Goal: Task Accomplishment & Management: Complete application form

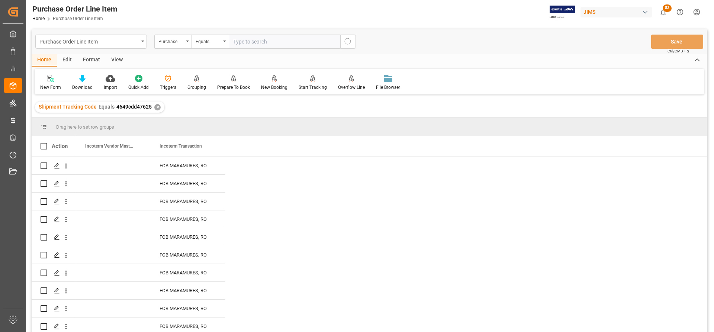
scroll to position [283, 0]
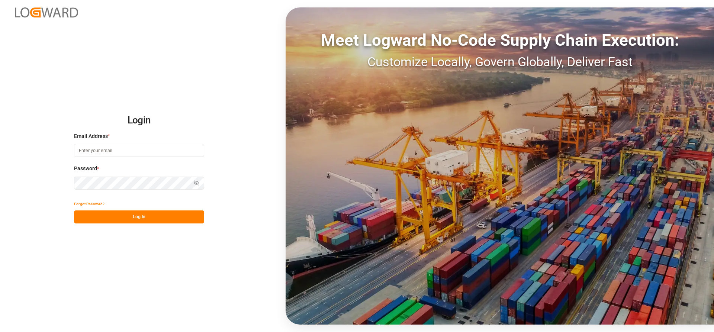
type input "[PERSON_NAME][EMAIL_ADDRESS][DATE][DOMAIN_NAME]"
drag, startPoint x: 122, startPoint y: 222, endPoint x: 118, endPoint y: 216, distance: 7.4
click at [122, 221] on button "Log In" at bounding box center [139, 217] width 130 height 13
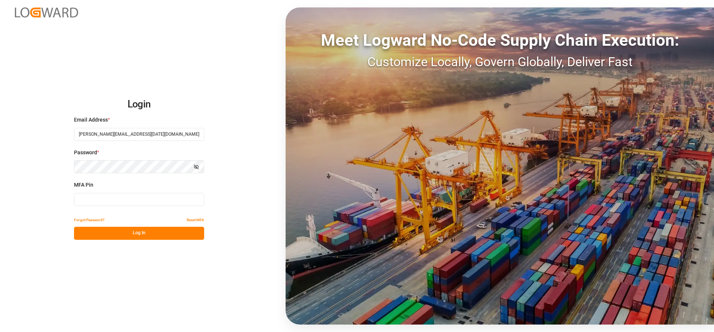
click at [80, 200] on input at bounding box center [139, 199] width 130 height 13
type input "944199"
click at [107, 239] on button "Log In" at bounding box center [139, 233] width 130 height 13
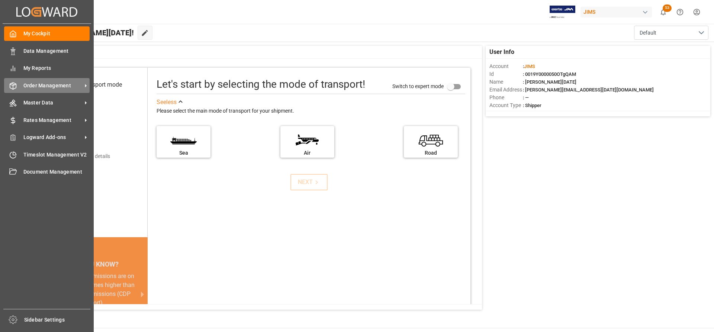
click at [71, 85] on span "Order Management" at bounding box center [52, 86] width 59 height 8
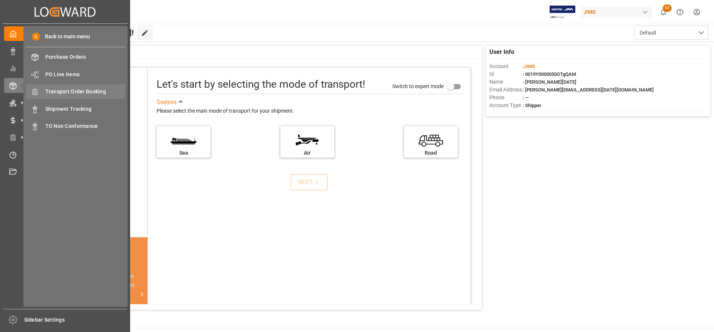
click at [88, 92] on span "Transport Order Booking" at bounding box center [85, 92] width 80 height 8
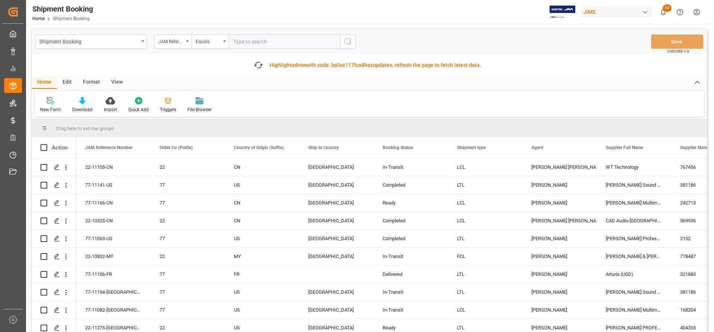
paste input "77-11243-US"
type input "77-11243-US"
click at [349, 42] on icon "search button" at bounding box center [348, 41] width 9 height 9
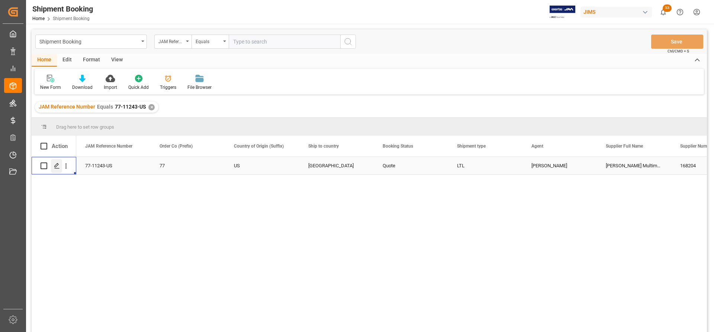
click at [55, 166] on polygon "Press SPACE to select this row." at bounding box center [57, 166] width 4 height 4
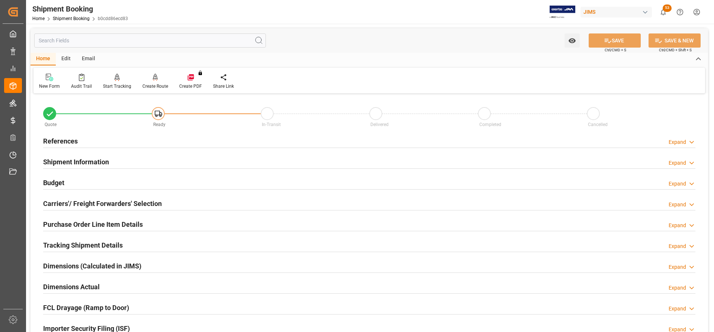
click at [65, 142] on h2 "References" at bounding box center [60, 141] width 35 height 10
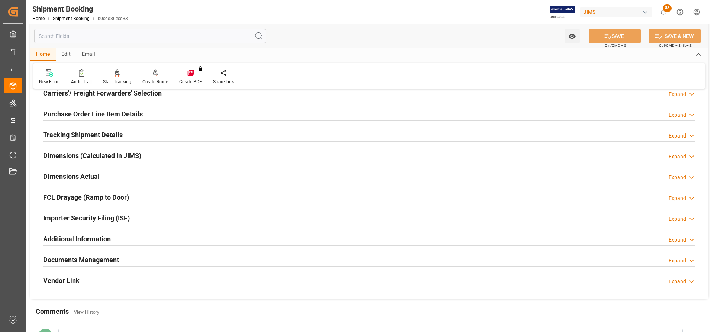
scroll to position [260, 0]
click at [100, 261] on h2 "Documents Management" at bounding box center [81, 259] width 76 height 10
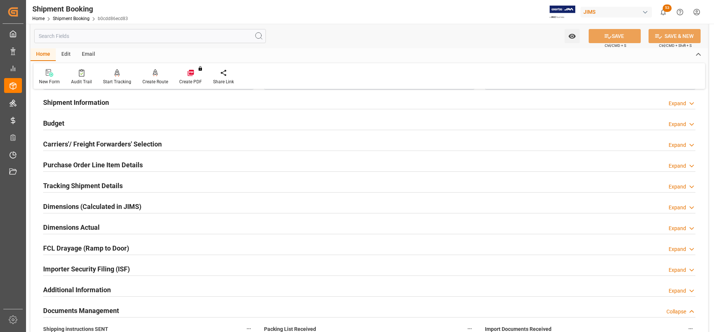
scroll to position [186, 0]
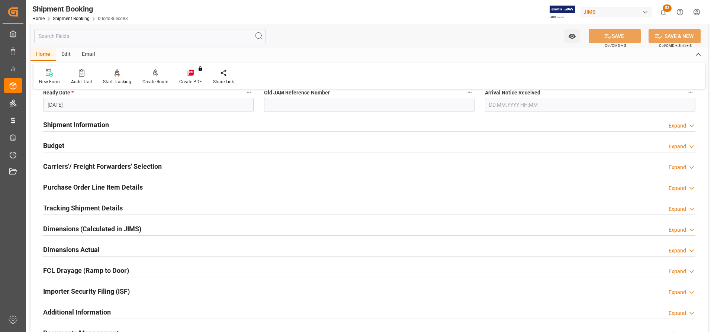
click at [99, 162] on h2 "Carriers'/ Freight Forwarders' Selection" at bounding box center [102, 166] width 119 height 10
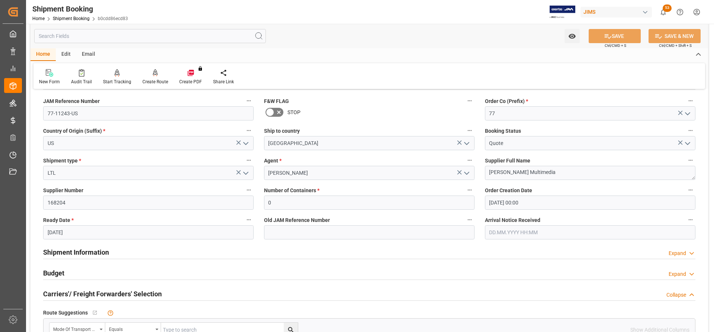
scroll to position [0, 0]
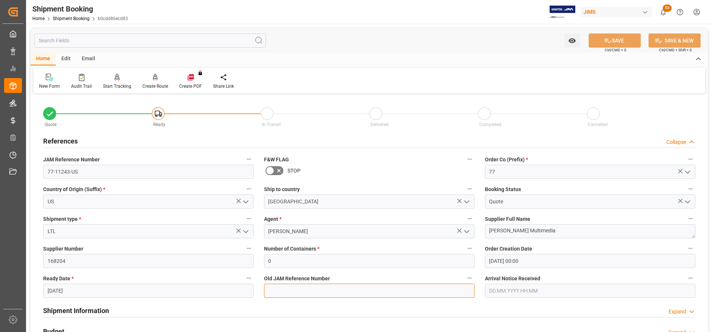
click at [277, 288] on input at bounding box center [369, 291] width 211 height 14
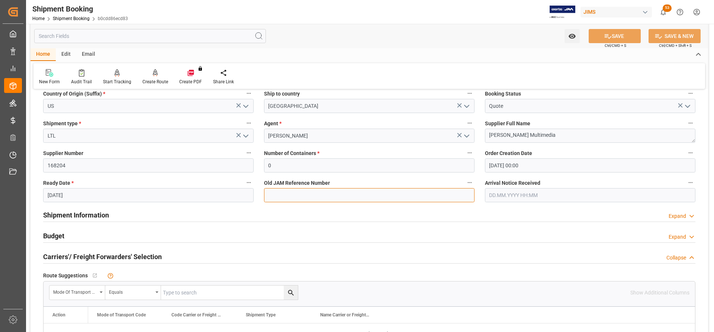
scroll to position [74, 0]
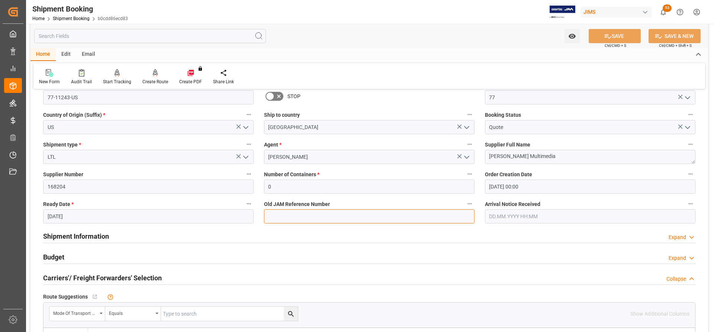
click at [272, 218] on input at bounding box center [369, 216] width 211 height 14
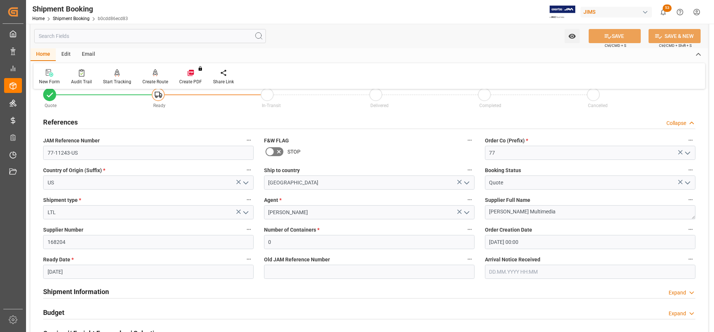
scroll to position [0, 0]
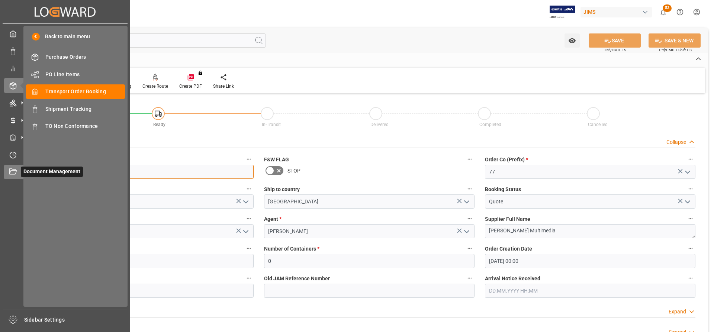
drag, startPoint x: 81, startPoint y: 172, endPoint x: 22, endPoint y: 168, distance: 59.3
click at [22, 168] on div "Created by potrace 1.15, written by Peter Selinger 2001-2017 Created by potrace…" at bounding box center [357, 166] width 714 height 332
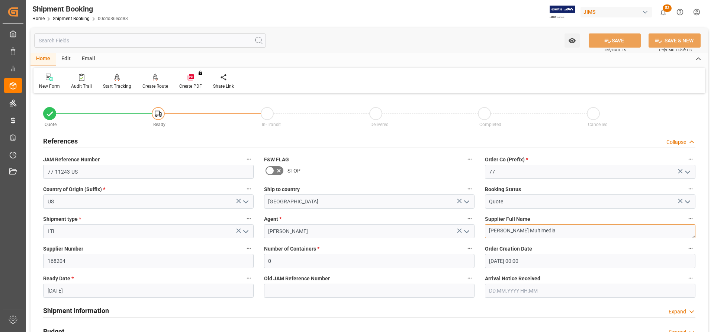
click at [539, 229] on textarea "[PERSON_NAME] Multimedia" at bounding box center [590, 231] width 211 height 14
drag, startPoint x: 548, startPoint y: 231, endPoint x: 474, endPoint y: 231, distance: 73.6
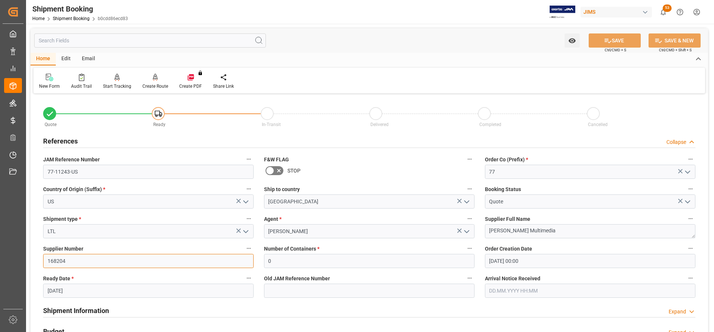
drag, startPoint x: 64, startPoint y: 263, endPoint x: 45, endPoint y: 262, distance: 18.6
click at [45, 262] on input "168204" at bounding box center [148, 261] width 211 height 14
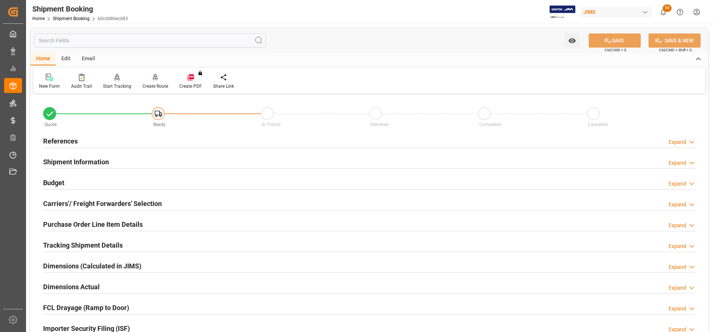
click at [67, 139] on h2 "References" at bounding box center [60, 141] width 35 height 10
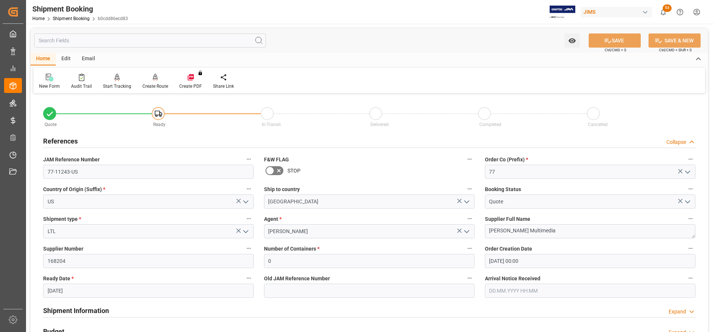
click at [50, 80] on icon at bounding box center [49, 77] width 7 height 7
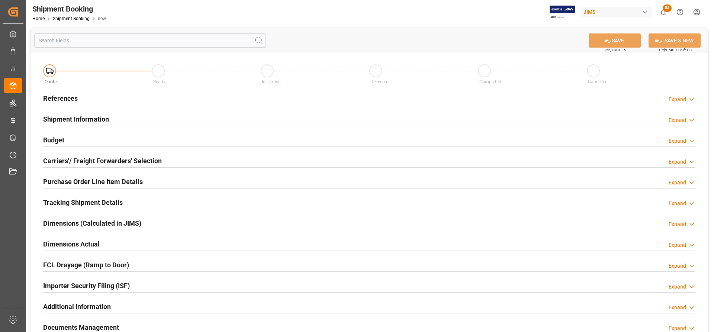
click at [68, 97] on h2 "References" at bounding box center [60, 98] width 35 height 10
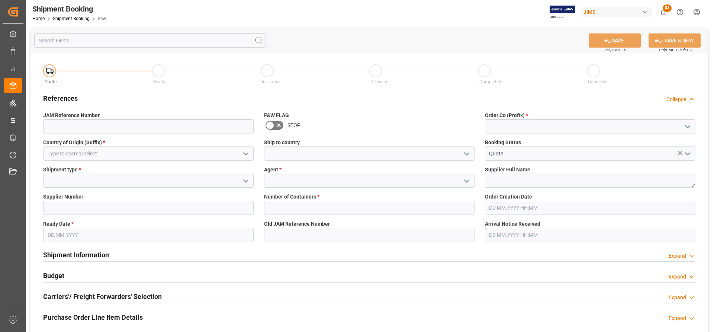
click at [246, 152] on icon "open menu" at bounding box center [245, 154] width 9 height 9
click at [356, 265] on div "Shipment Information Expand" at bounding box center [369, 255] width 663 height 21
click at [326, 152] on input at bounding box center [369, 154] width 211 height 14
click at [466, 180] on icon "open menu" at bounding box center [466, 181] width 9 height 9
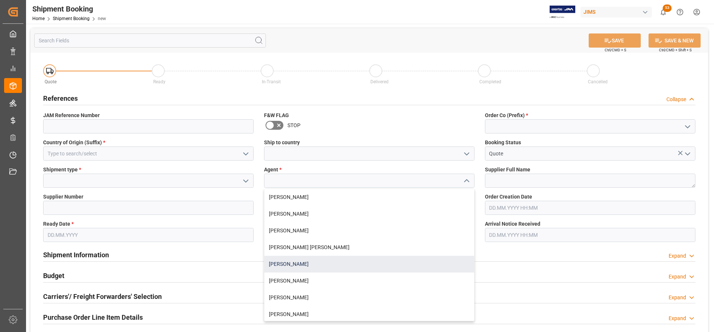
click at [303, 263] on div "[PERSON_NAME]" at bounding box center [369, 264] width 210 height 17
type input "[PERSON_NAME]"
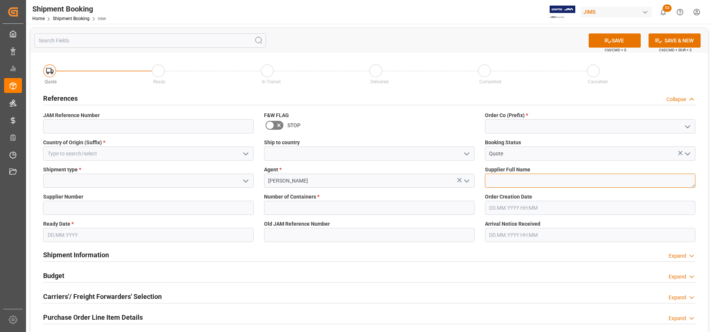
paste textarea "[PERSON_NAME] Multimedia"
type textarea "[PERSON_NAME] Multimedia"
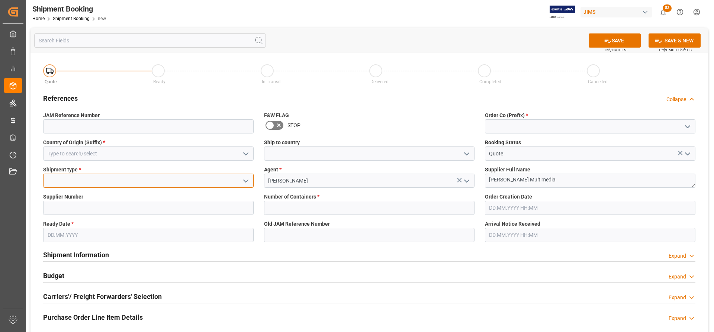
click at [96, 185] on input at bounding box center [148, 181] width 211 height 14
click at [248, 180] on polyline "open menu" at bounding box center [246, 181] width 4 height 2
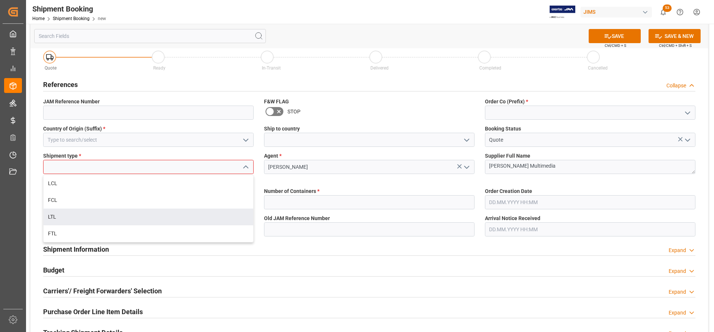
scroll to position [37, 0]
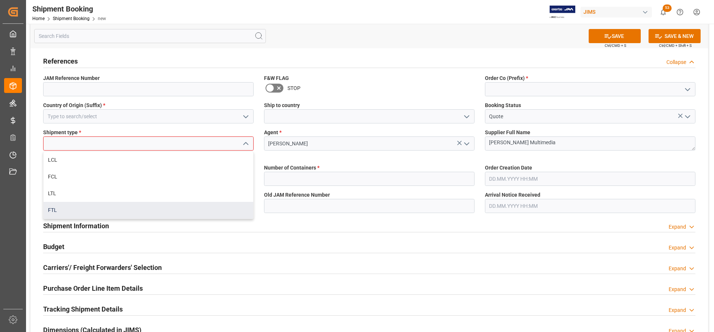
click at [58, 209] on div "FTL" at bounding box center [149, 210] width 210 height 17
type input "FTL"
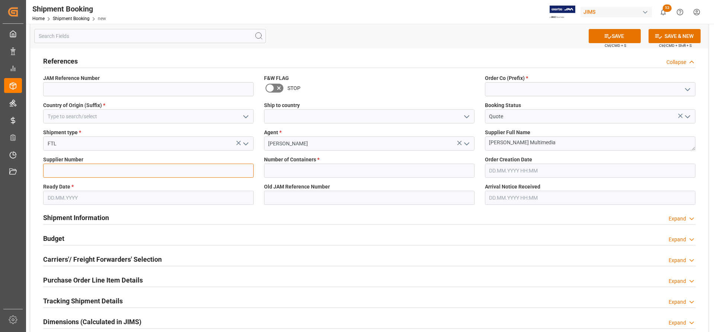
click at [107, 172] on input at bounding box center [148, 171] width 211 height 14
click at [514, 171] on input "text" at bounding box center [590, 171] width 211 height 14
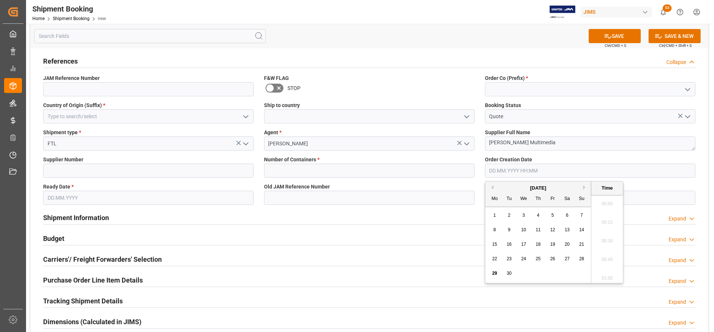
scroll to position [858, 0]
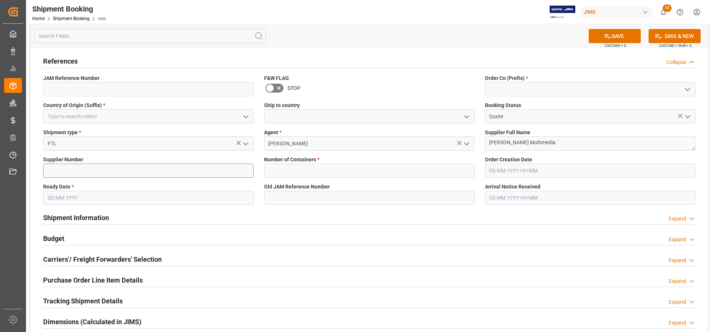
click at [58, 172] on input at bounding box center [148, 171] width 211 height 14
click at [248, 116] on icon "open menu" at bounding box center [245, 116] width 9 height 9
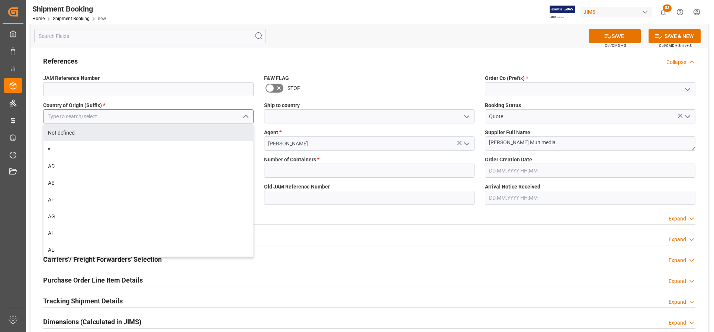
click at [63, 120] on input at bounding box center [148, 116] width 211 height 14
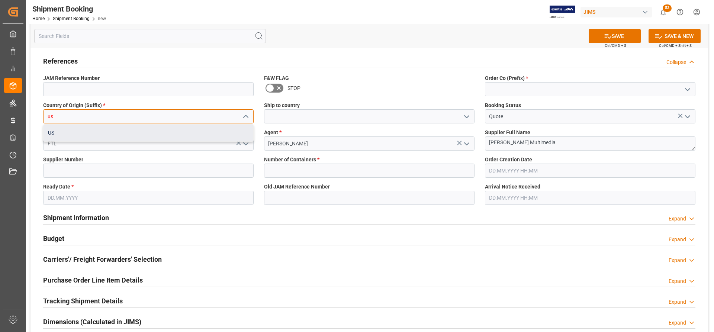
click at [57, 132] on div "US" at bounding box center [149, 133] width 210 height 17
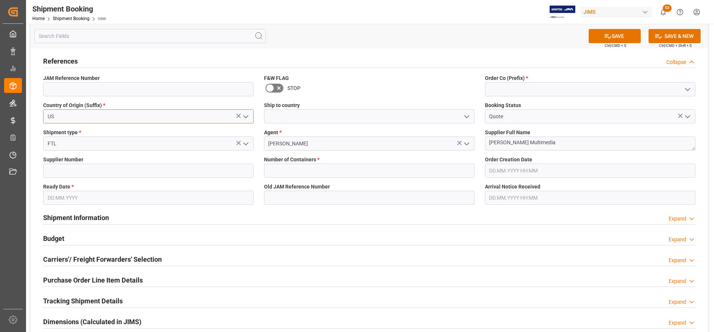
type input "US"
click at [465, 113] on icon "open menu" at bounding box center [466, 116] width 9 height 9
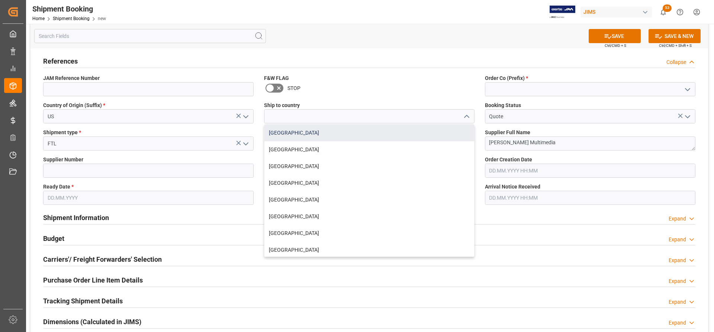
click at [284, 131] on div "[GEOGRAPHIC_DATA]" at bounding box center [369, 133] width 210 height 17
type input "[GEOGRAPHIC_DATA]"
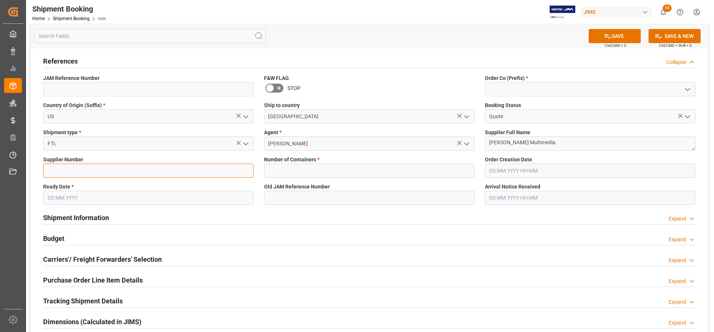
click at [86, 169] on input at bounding box center [148, 171] width 211 height 14
click at [52, 168] on input at bounding box center [148, 171] width 211 height 14
paste input "168204"
type input "168204"
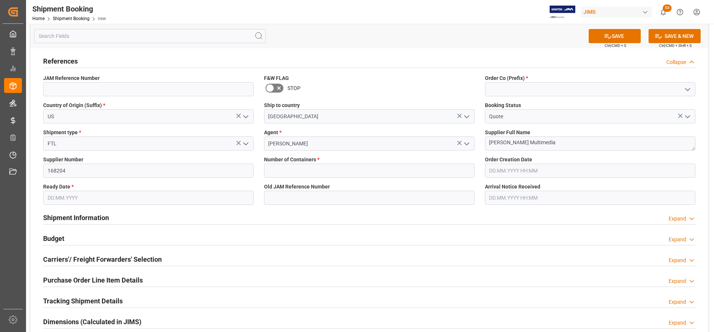
click at [691, 89] on icon "open menu" at bounding box center [687, 89] width 9 height 9
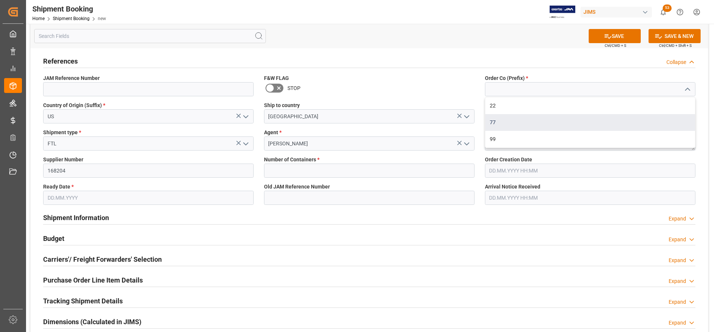
click at [499, 122] on div "77" at bounding box center [590, 122] width 210 height 17
type input "77"
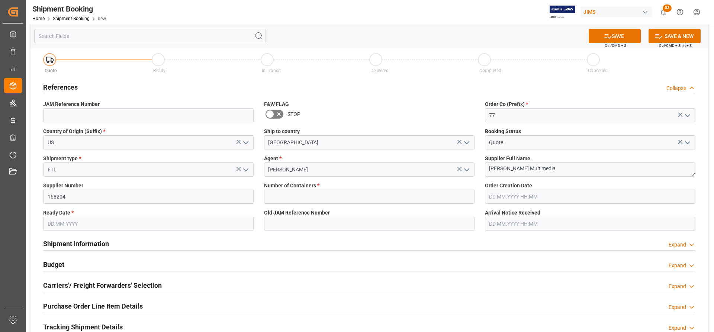
scroll to position [0, 0]
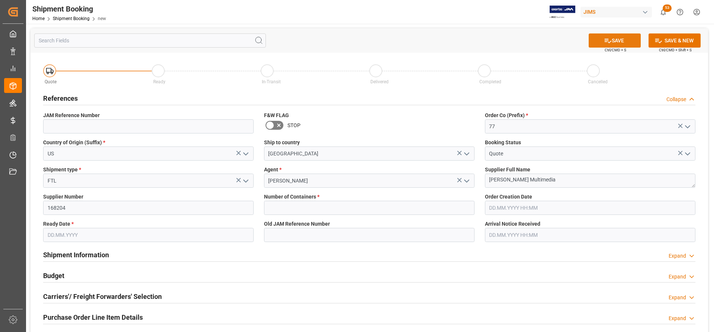
click at [622, 42] on button "SAVE" at bounding box center [615, 40] width 52 height 14
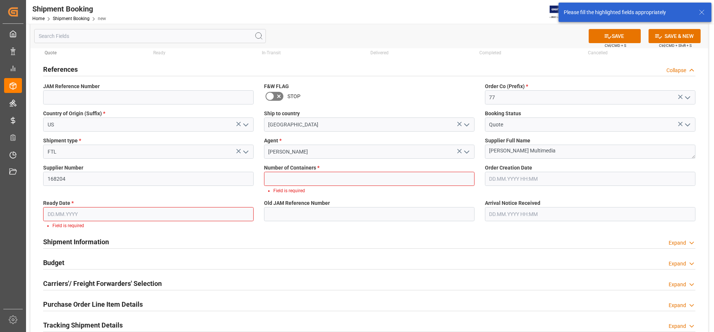
scroll to position [30, 0]
click at [425, 179] on input "text" at bounding box center [369, 178] width 211 height 14
type input "0"
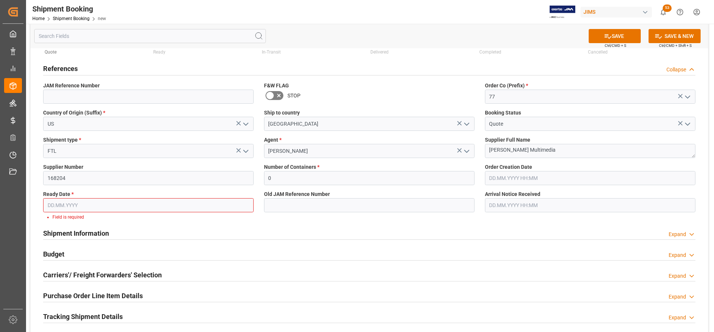
click at [61, 206] on input "text" at bounding box center [148, 205] width 211 height 14
click at [190, 267] on div "Carriers'/ Freight Forwarders' Selection Expand" at bounding box center [369, 274] width 652 height 14
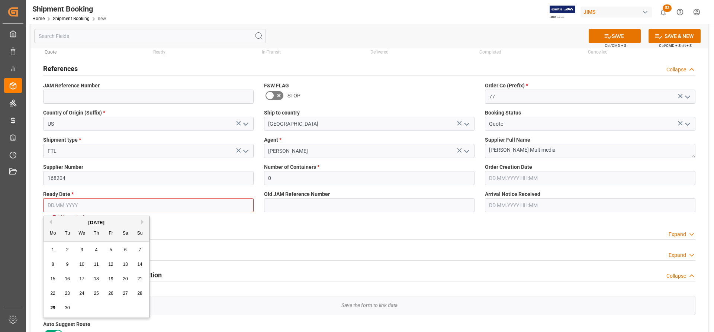
click at [85, 204] on input "text" at bounding box center [148, 205] width 211 height 14
click at [52, 308] on span "29" at bounding box center [52, 307] width 5 height 5
type input "[DATE]"
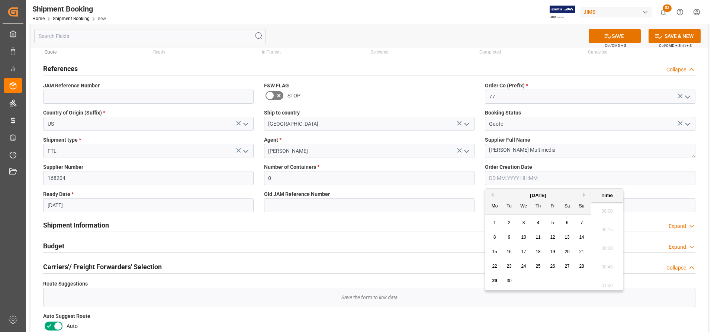
drag, startPoint x: 525, startPoint y: 179, endPoint x: 519, endPoint y: 182, distance: 6.7
click at [525, 179] on input "text" at bounding box center [590, 178] width 211 height 14
click at [493, 282] on span "29" at bounding box center [494, 280] width 5 height 5
type input "[DATE] 00:00"
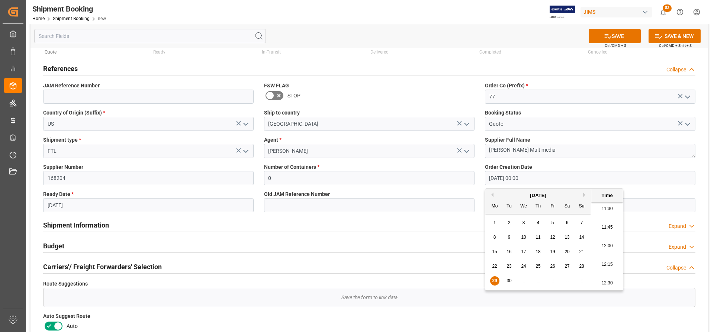
click at [386, 235] on div "Shipment Information Expand" at bounding box center [369, 225] width 663 height 21
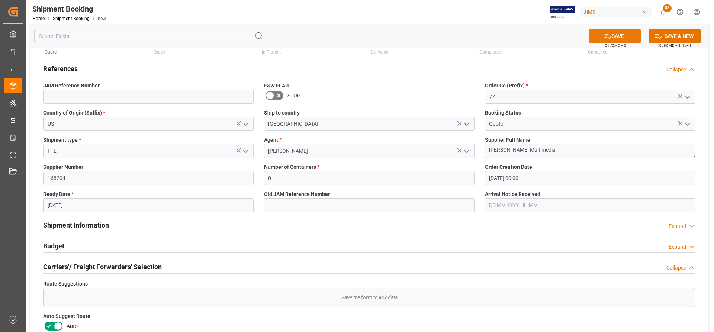
click at [622, 36] on button "SAVE" at bounding box center [615, 36] width 52 height 14
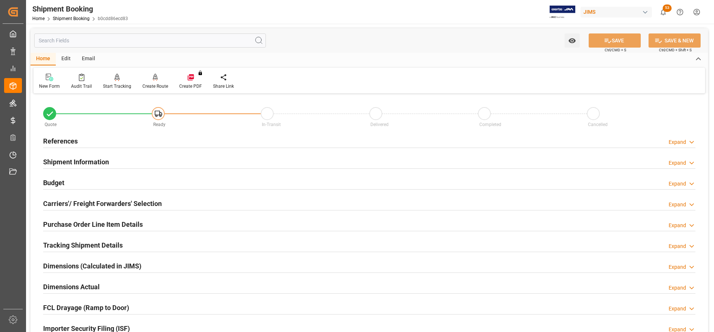
click at [71, 136] on h2 "References" at bounding box center [60, 141] width 35 height 10
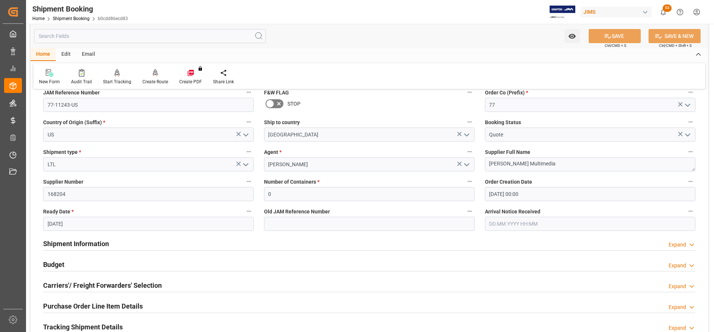
scroll to position [74, 0]
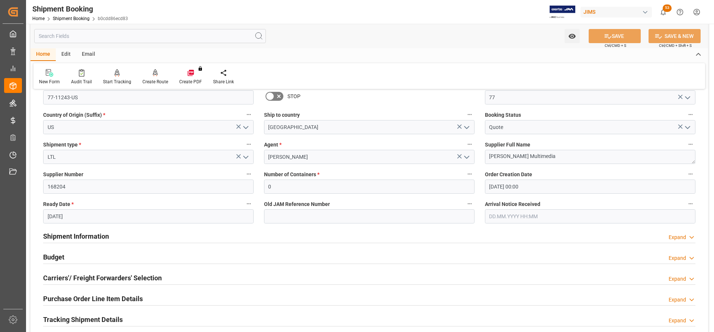
click at [131, 237] on div "Shipment Information Expand" at bounding box center [369, 236] width 652 height 14
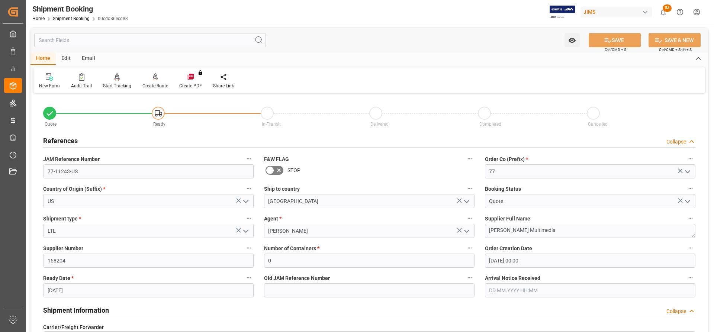
scroll to position [0, 0]
drag, startPoint x: 65, startPoint y: 264, endPoint x: 28, endPoint y: 260, distance: 37.8
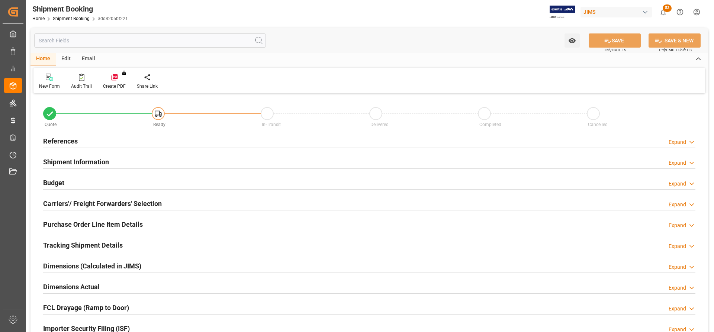
type input "0"
type input "[DATE] 00:00"
type input "[DATE]"
click at [58, 137] on h2 "References" at bounding box center [60, 141] width 35 height 10
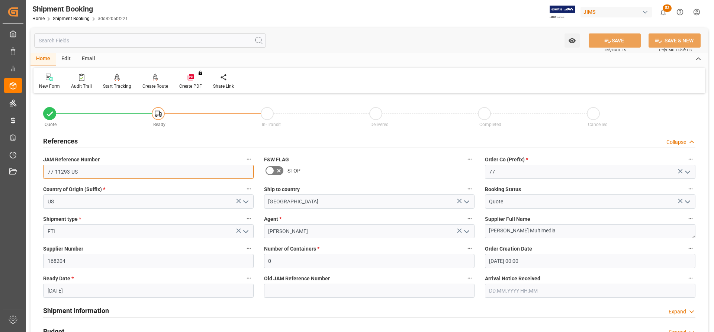
drag, startPoint x: 79, startPoint y: 171, endPoint x: 47, endPoint y: 170, distance: 32.0
click at [47, 170] on input "77-11293-US" at bounding box center [148, 172] width 211 height 14
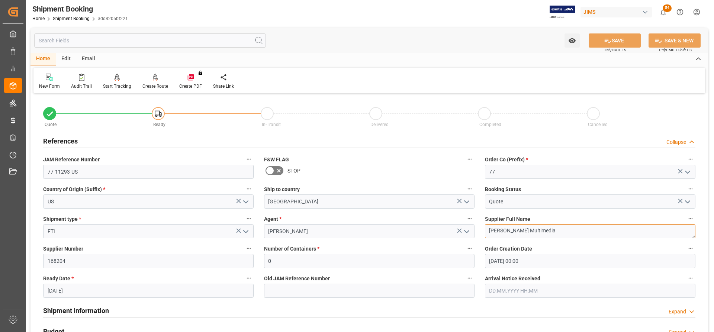
click at [539, 229] on textarea "[PERSON_NAME] Multimedia" at bounding box center [590, 231] width 211 height 14
drag, startPoint x: 505, startPoint y: 231, endPoint x: 480, endPoint y: 230, distance: 24.9
click at [478, 231] on div "Quote Ready In-Transit Delivered Completed Cancelled References Collapse JAM Re…" at bounding box center [370, 327] width 678 height 462
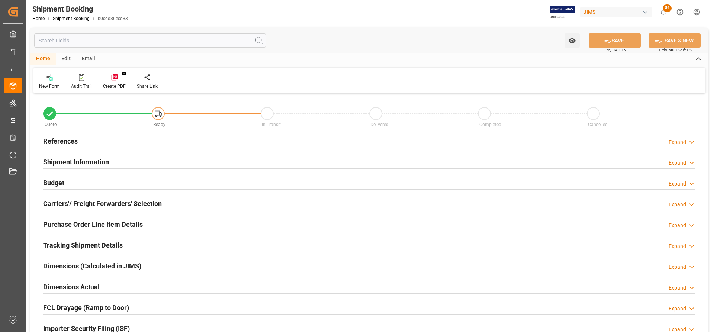
type input "0"
type input "[DATE] 00:00"
type input "[DATE]"
click at [54, 141] on h2 "References" at bounding box center [60, 141] width 35 height 10
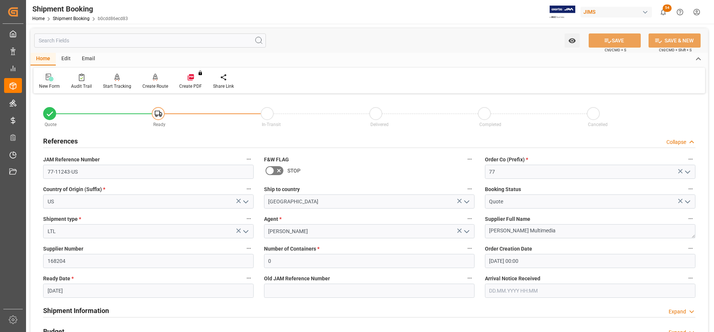
click at [44, 85] on div "New Form" at bounding box center [49, 86] width 21 height 7
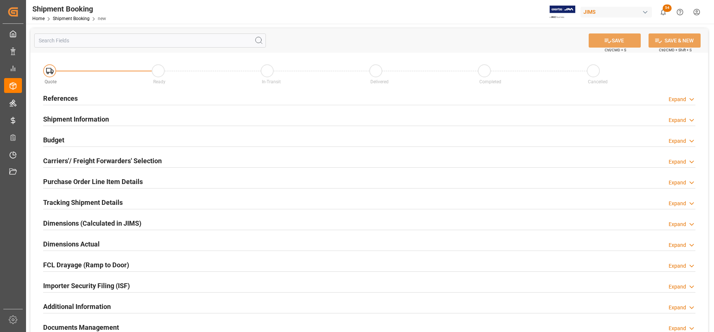
click at [62, 97] on h2 "References" at bounding box center [60, 98] width 35 height 10
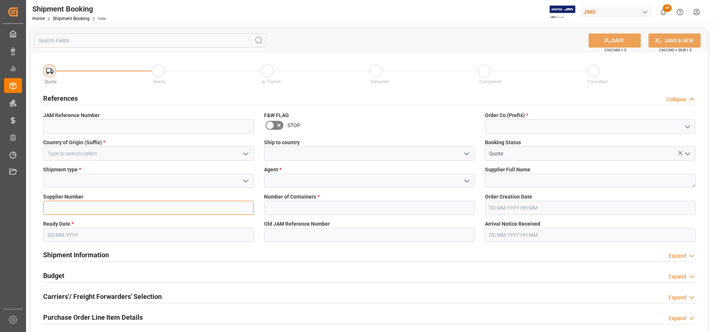
paste input "168204"
type input "168204"
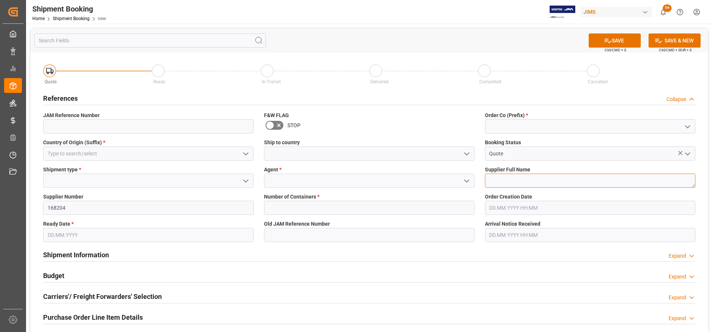
paste textarea "[PERSON_NAME] Multimedia"
type textarea "[PERSON_NAME] Multimedia"
click at [244, 150] on icon "open menu" at bounding box center [245, 154] width 9 height 9
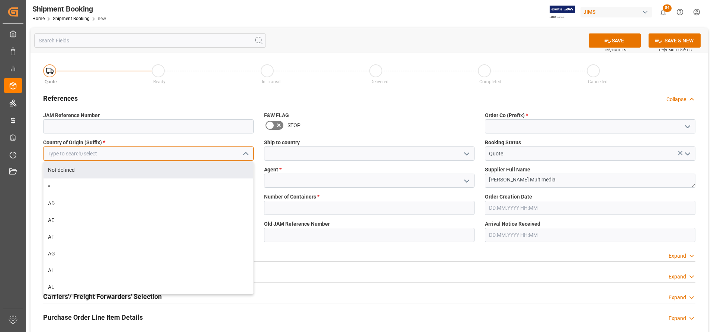
click at [89, 156] on input at bounding box center [148, 154] width 211 height 14
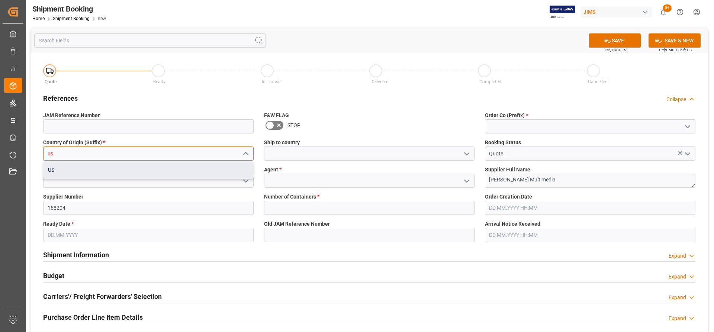
click at [136, 172] on div "US" at bounding box center [149, 170] width 210 height 17
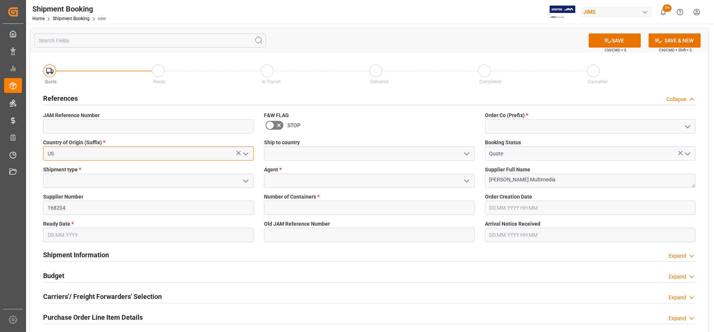
type input "US"
click at [469, 155] on icon "open menu" at bounding box center [466, 154] width 9 height 9
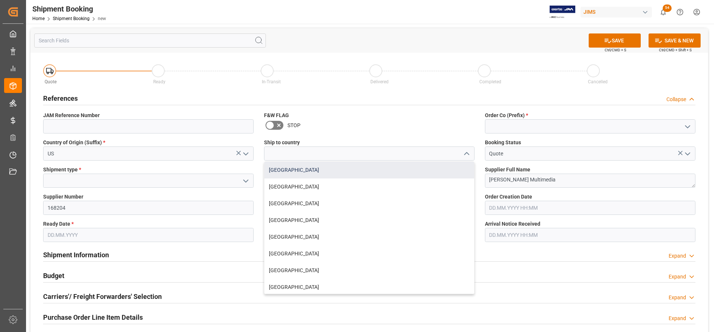
click at [277, 169] on div "[GEOGRAPHIC_DATA]" at bounding box center [369, 170] width 210 height 17
type input "[GEOGRAPHIC_DATA]"
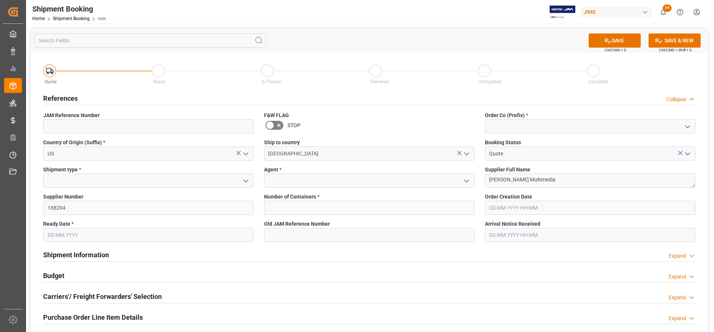
click at [688, 124] on icon "open menu" at bounding box center [687, 126] width 9 height 9
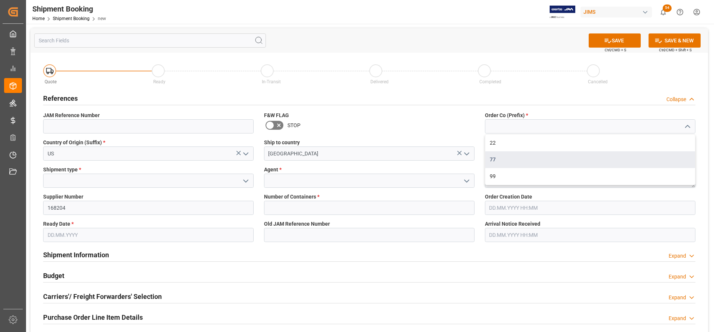
click at [494, 162] on div "77" at bounding box center [590, 159] width 210 height 17
type input "77"
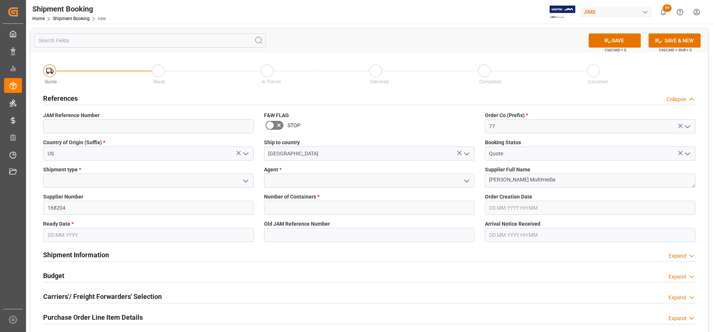
click at [61, 236] on input "text" at bounding box center [148, 235] width 211 height 14
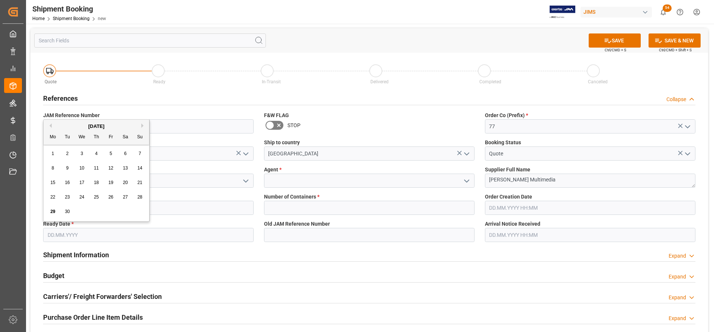
click at [52, 214] on span "29" at bounding box center [52, 211] width 5 height 5
type input "[DATE]"
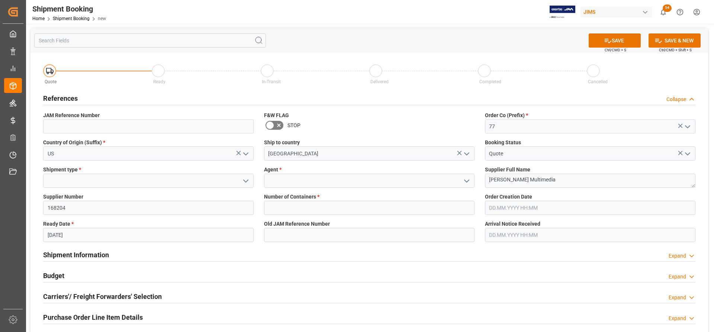
click at [550, 206] on input "text" at bounding box center [590, 208] width 211 height 14
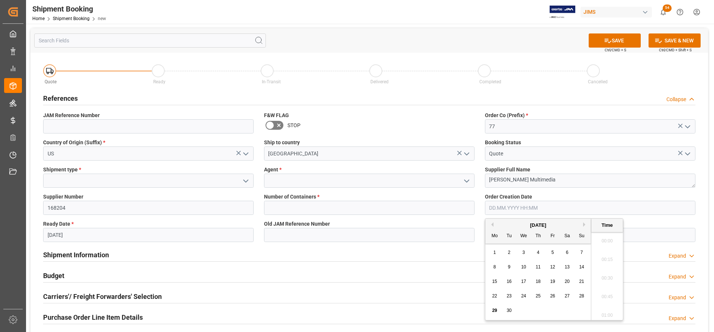
scroll to position [877, 0]
click at [494, 311] on span "29" at bounding box center [494, 310] width 5 height 5
type input "[DATE] 00:00"
click at [468, 182] on icon "open menu" at bounding box center [466, 181] width 9 height 9
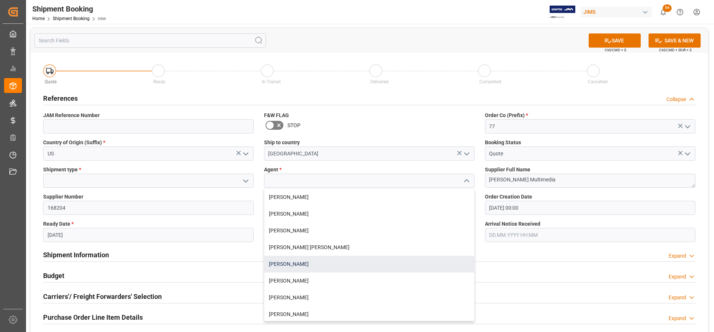
click at [302, 264] on div "[PERSON_NAME]" at bounding box center [369, 264] width 210 height 17
type input "[PERSON_NAME]"
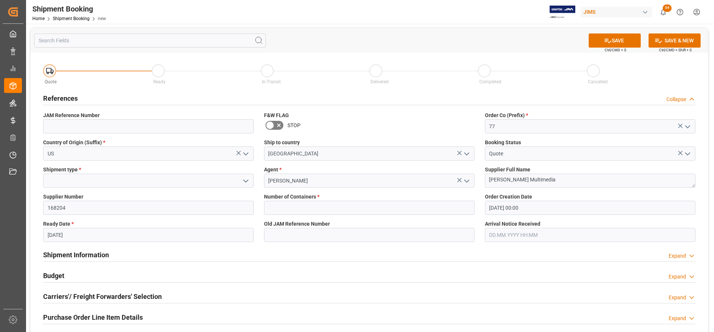
click at [244, 180] on icon "open menu" at bounding box center [245, 181] width 9 height 9
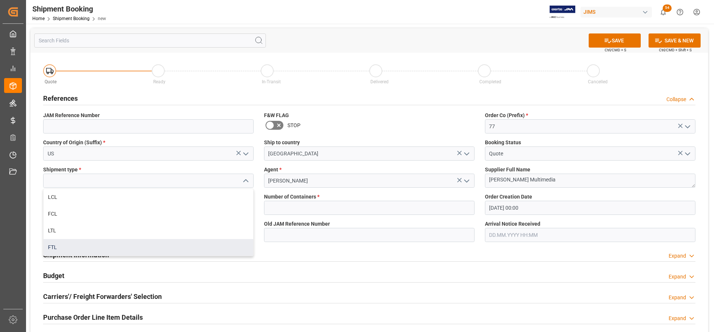
click at [57, 245] on div "FTL" at bounding box center [149, 247] width 210 height 17
type input "FTL"
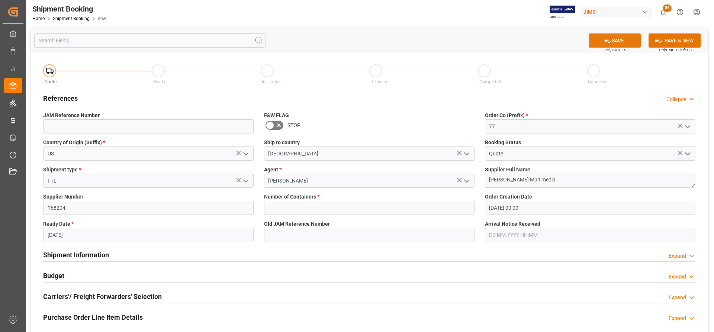
click at [627, 39] on button "SAVE" at bounding box center [615, 40] width 52 height 14
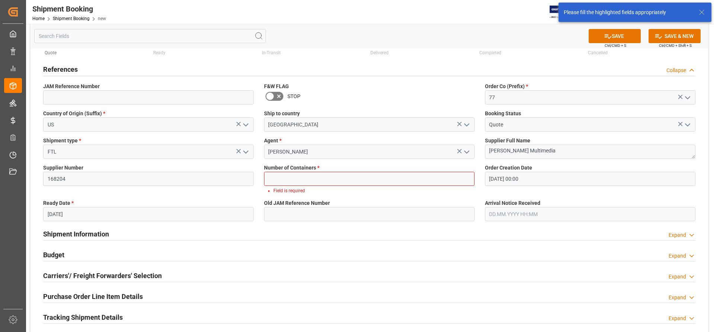
scroll to position [30, 0]
click at [440, 178] on input "text" at bounding box center [369, 178] width 211 height 14
type input "0"
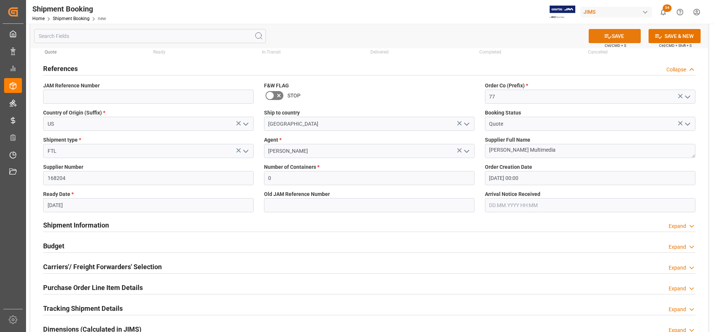
click at [619, 39] on button "SAVE" at bounding box center [615, 36] width 52 height 14
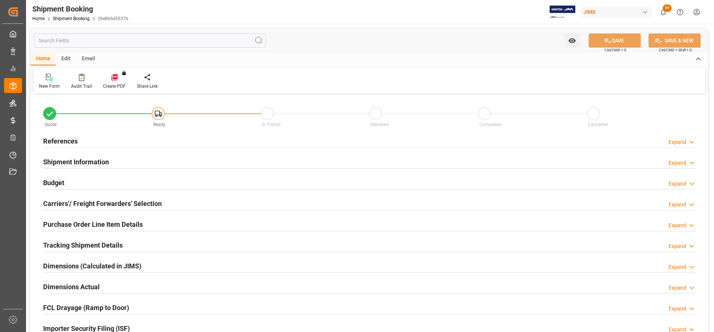
type input "0"
type input "[DATE] 00:00"
type input "[DATE]"
click at [65, 140] on h2 "References" at bounding box center [60, 141] width 35 height 10
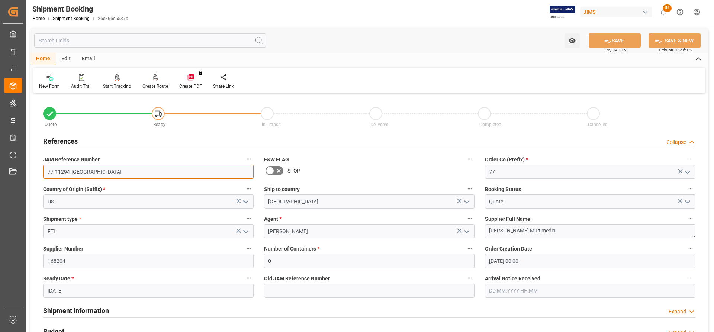
click at [81, 170] on input "77-11294-[GEOGRAPHIC_DATA]" at bounding box center [148, 172] width 211 height 14
drag, startPoint x: 81, startPoint y: 172, endPoint x: 36, endPoint y: 170, distance: 44.7
click at [36, 170] on div "Quote Ready In-Transit Delivered Completed Cancelled References Collapse JAM Re…" at bounding box center [370, 327] width 678 height 462
